Goal: Task Accomplishment & Management: Manage account settings

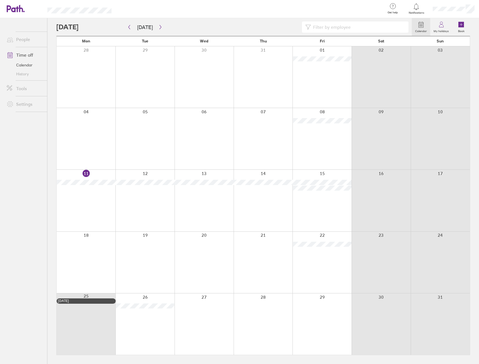
drag, startPoint x: 25, startPoint y: 67, endPoint x: 30, endPoint y: 66, distance: 4.8
click at [25, 67] on link "Calendar" at bounding box center [24, 65] width 45 height 9
click at [160, 23] on button "button" at bounding box center [160, 27] width 7 height 9
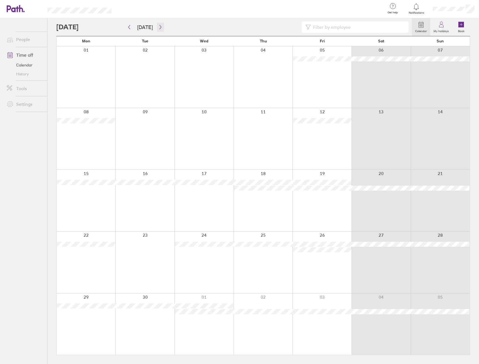
click at [160, 24] on button "button" at bounding box center [160, 27] width 7 height 9
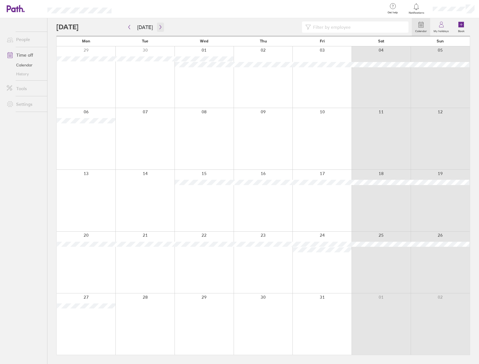
click at [159, 24] on button "button" at bounding box center [160, 27] width 7 height 9
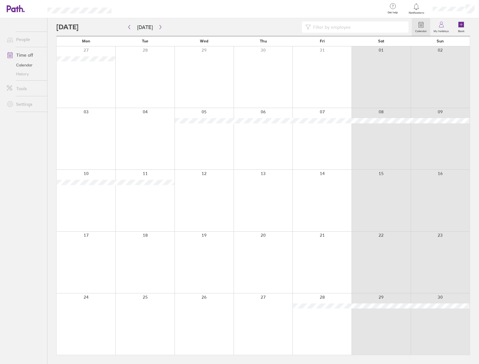
click at [331, 194] on div at bounding box center [322, 200] width 59 height 61
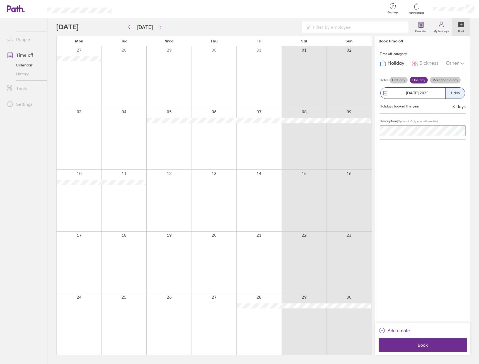
click at [462, 66] on icon at bounding box center [462, 63] width 7 height 7
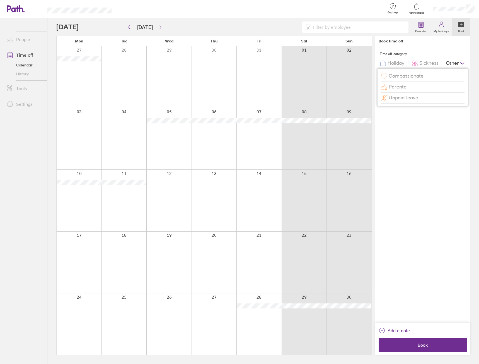
click at [401, 98] on span "Unpaid leave" at bounding box center [404, 98] width 30 height 6
click at [461, 61] on icon at bounding box center [462, 63] width 6 height 6
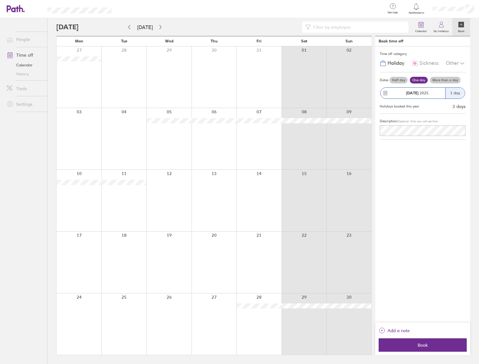
click at [270, 200] on div at bounding box center [259, 200] width 45 height 61
click at [159, 29] on icon "button" at bounding box center [160, 27] width 4 height 4
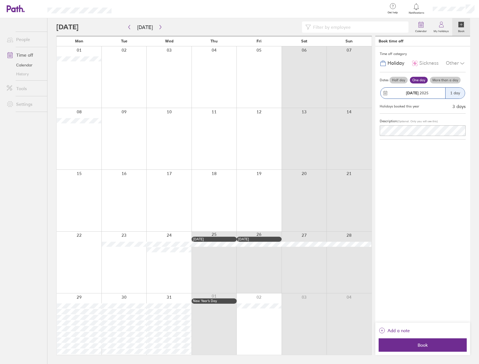
click at [273, 283] on div at bounding box center [259, 262] width 45 height 61
click at [296, 276] on div at bounding box center [304, 262] width 45 height 61
click at [302, 236] on div at bounding box center [304, 262] width 45 height 61
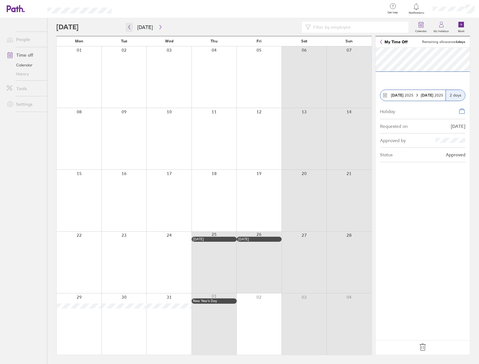
click at [126, 27] on button "button" at bounding box center [129, 27] width 7 height 9
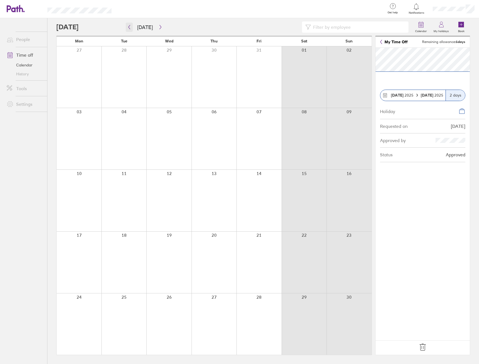
click at [131, 28] on icon "button" at bounding box center [129, 27] width 4 height 4
click at [127, 27] on icon "button" at bounding box center [129, 27] width 4 height 4
